Goal: Task Accomplishment & Management: Use online tool/utility

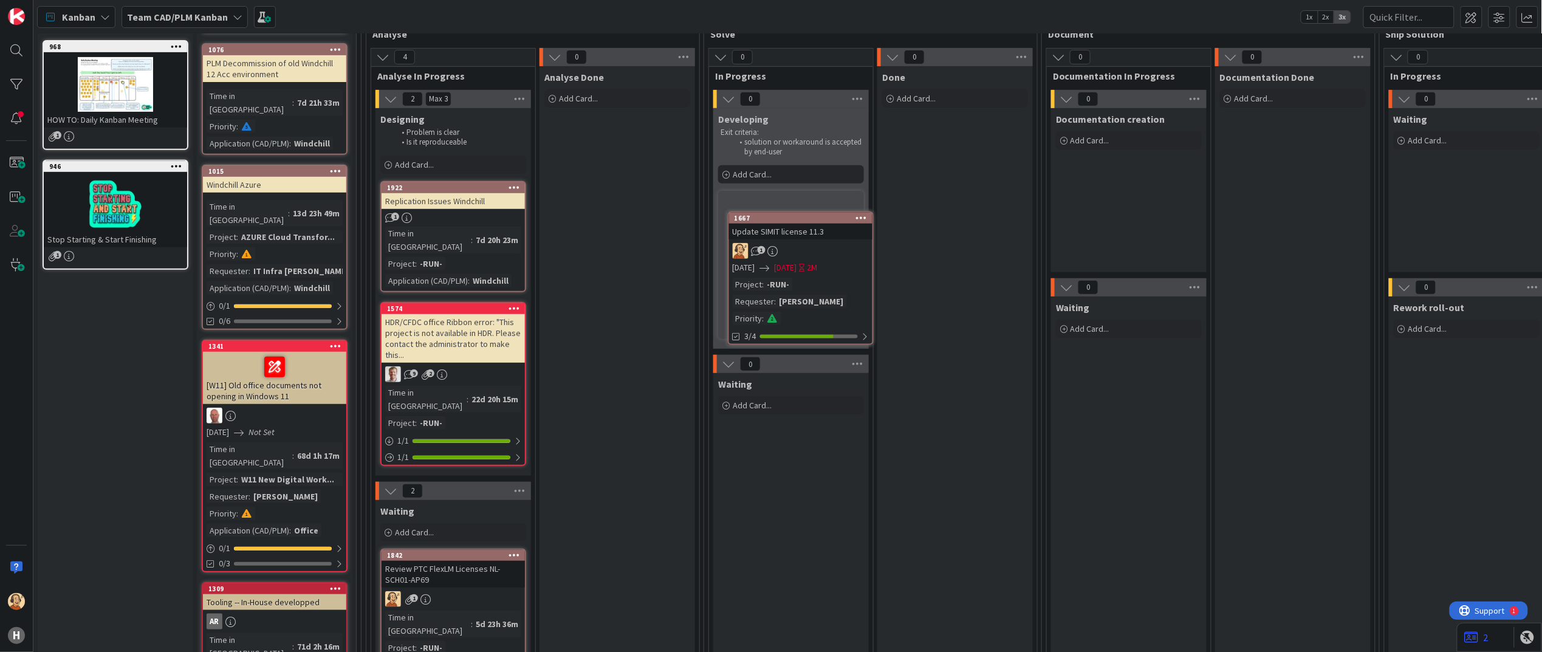
scroll to position [202, 0]
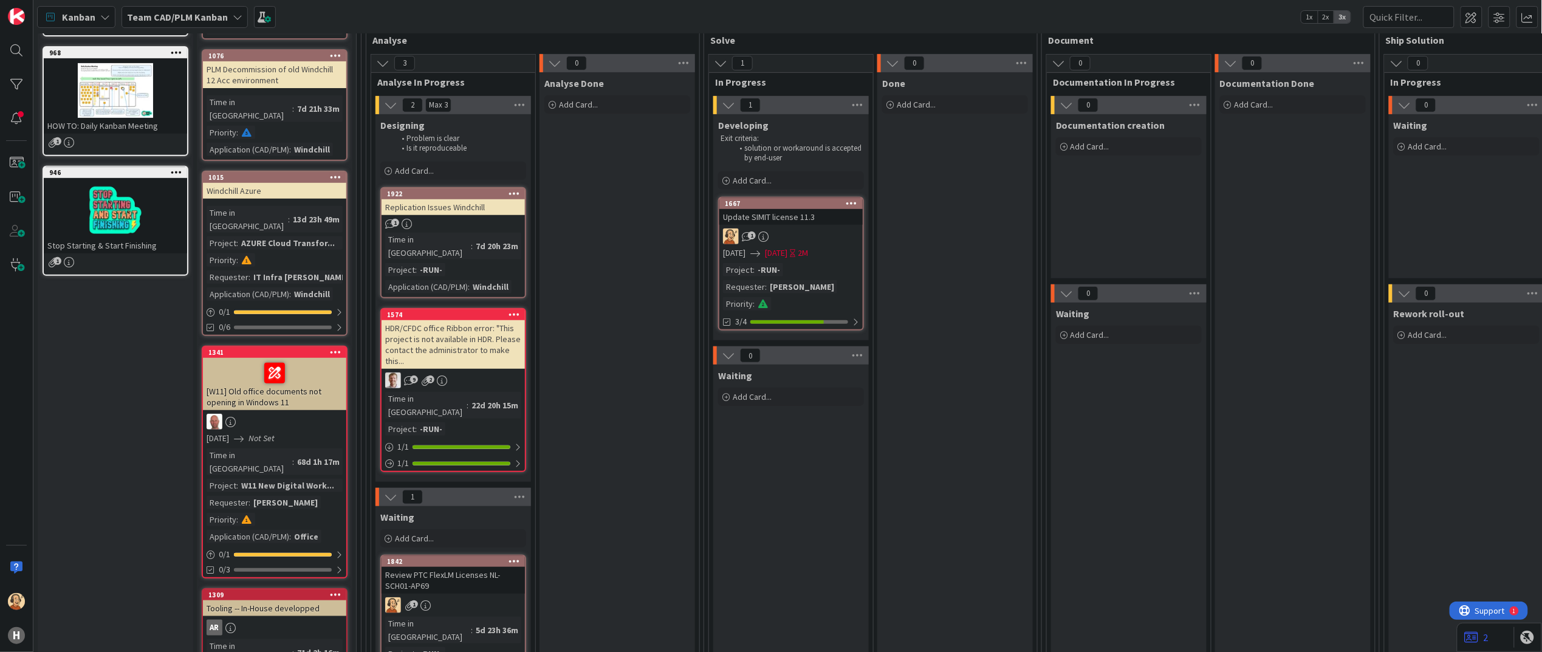
click at [806, 241] on div "1" at bounding box center [790, 236] width 143 height 16
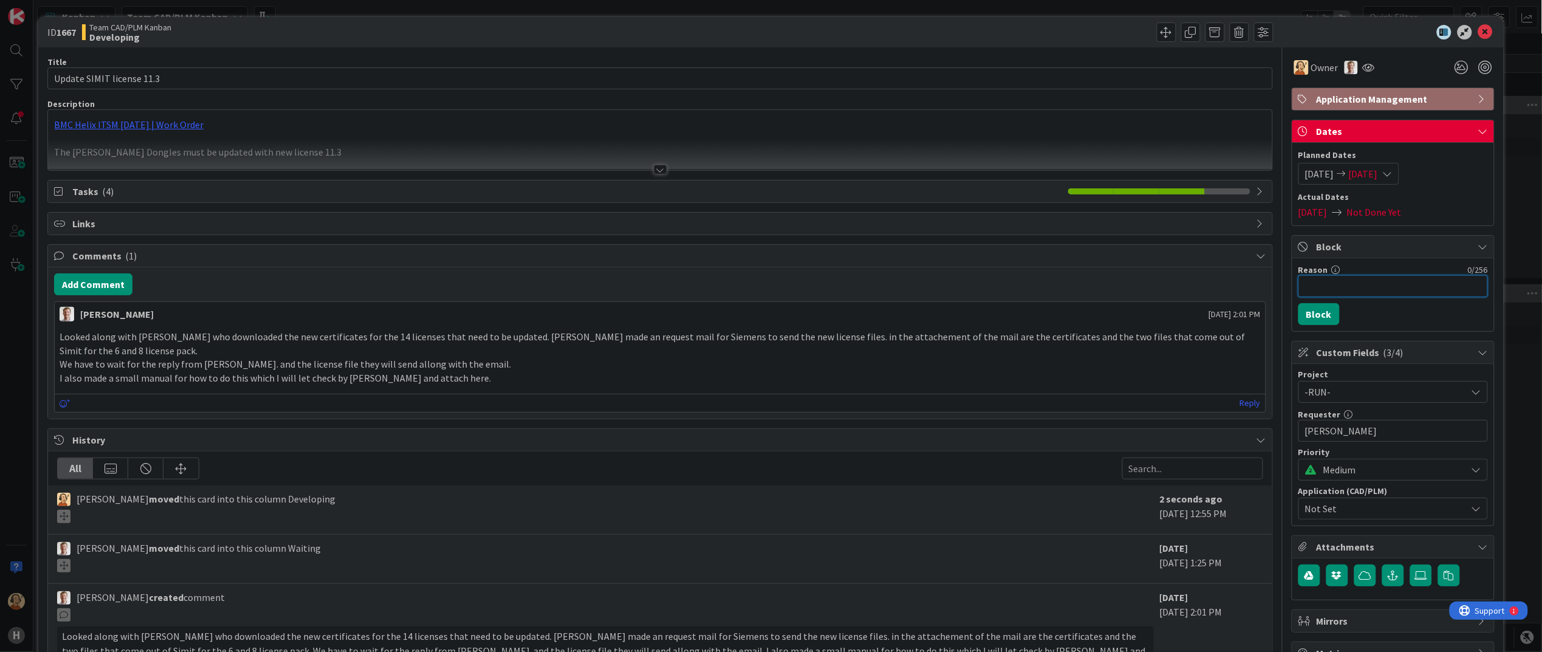
click at [1326, 295] on input "Reason" at bounding box center [1393, 286] width 190 height 22
type input "Online update service doesn't work."
click at [1315, 313] on button "Block" at bounding box center [1318, 314] width 41 height 22
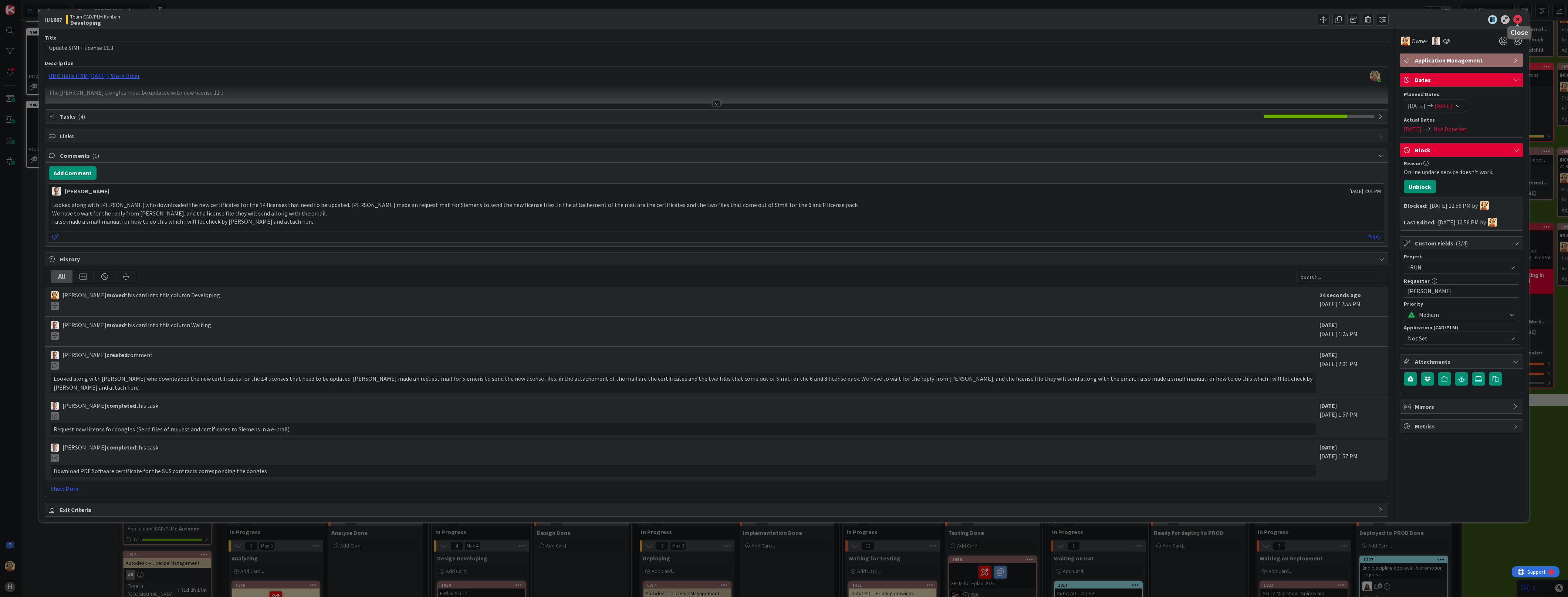
click at [938, 21] on icon at bounding box center [1517, 19] width 9 height 9
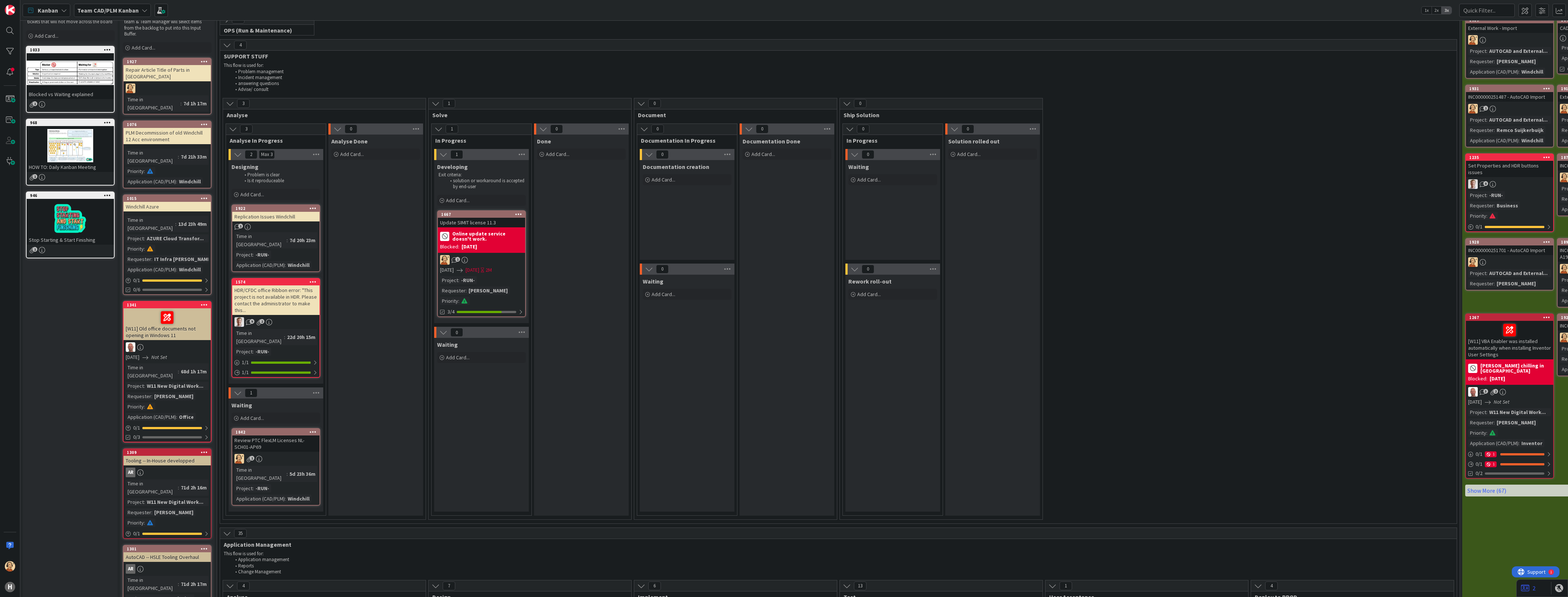
scroll to position [46, 0]
